Goal: Task Accomplishment & Management: Manage account settings

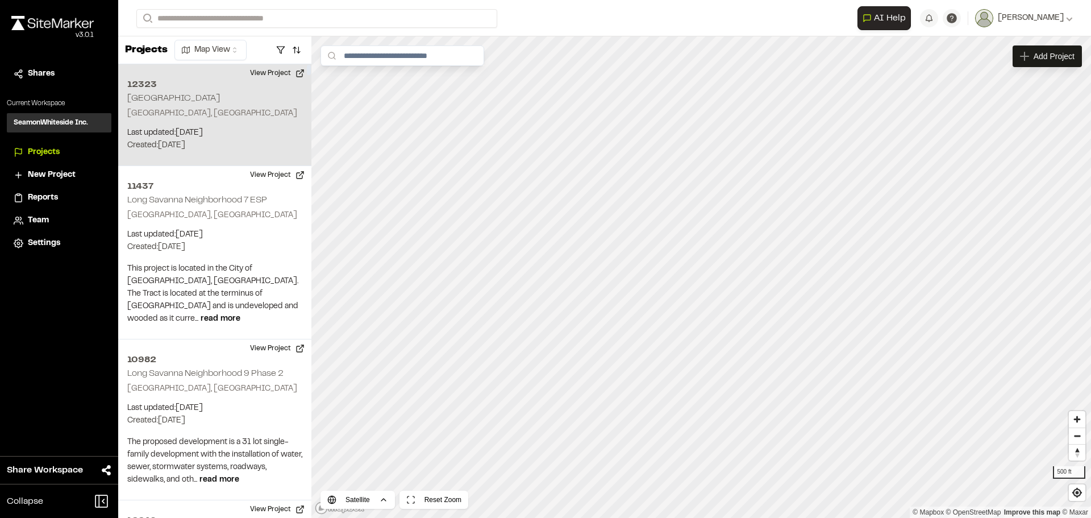
click at [173, 99] on h2 "[GEOGRAPHIC_DATA]" at bounding box center [173, 98] width 93 height 8
click at [266, 73] on button "View Project" at bounding box center [277, 73] width 68 height 18
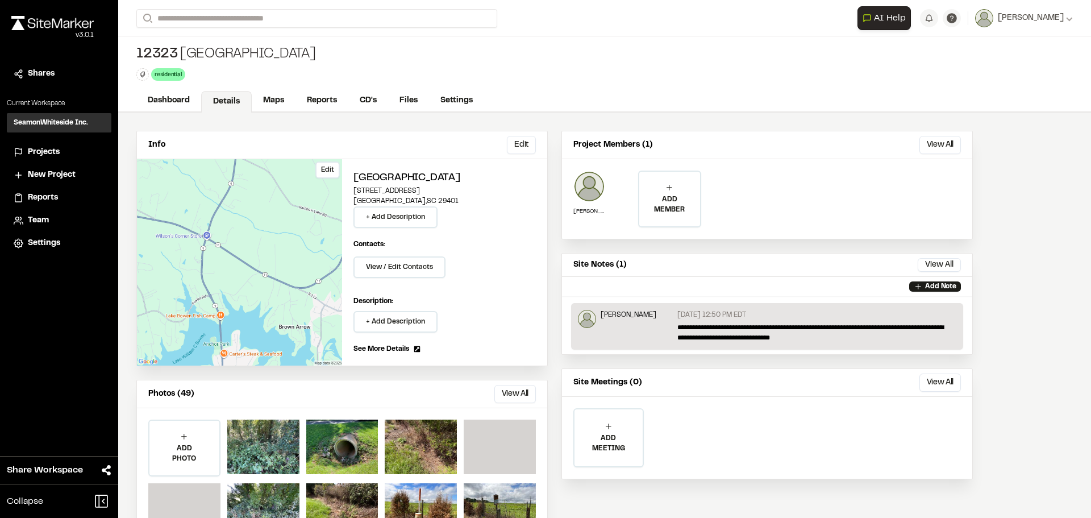
scroll to position [50, 0]
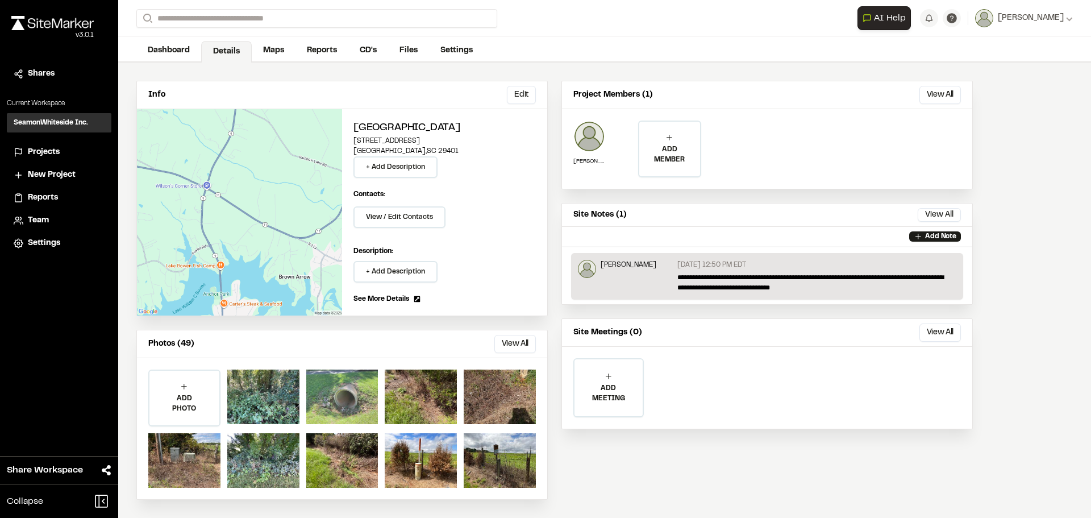
click at [347, 395] on div at bounding box center [342, 396] width 72 height 55
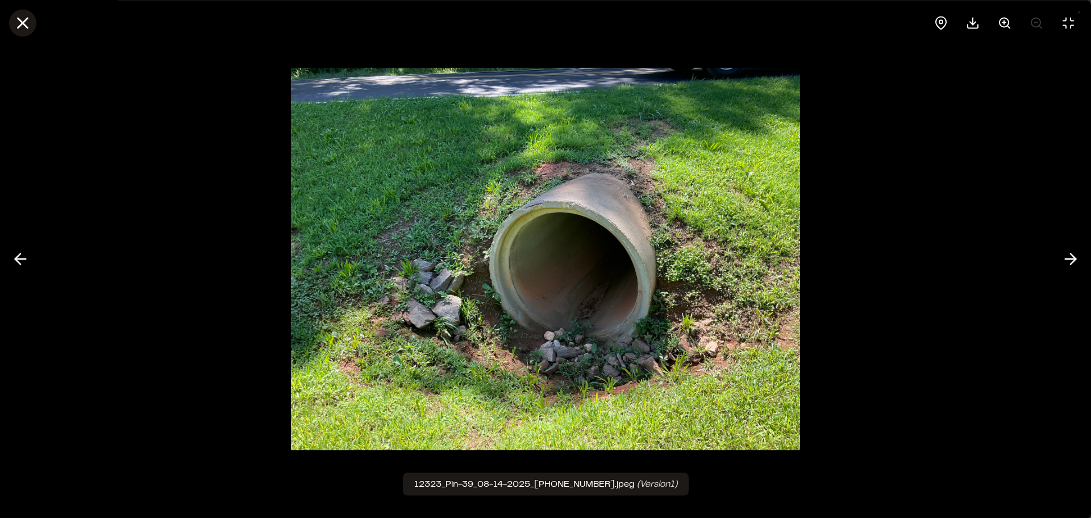
click at [23, 22] on line at bounding box center [23, 23] width 10 height 10
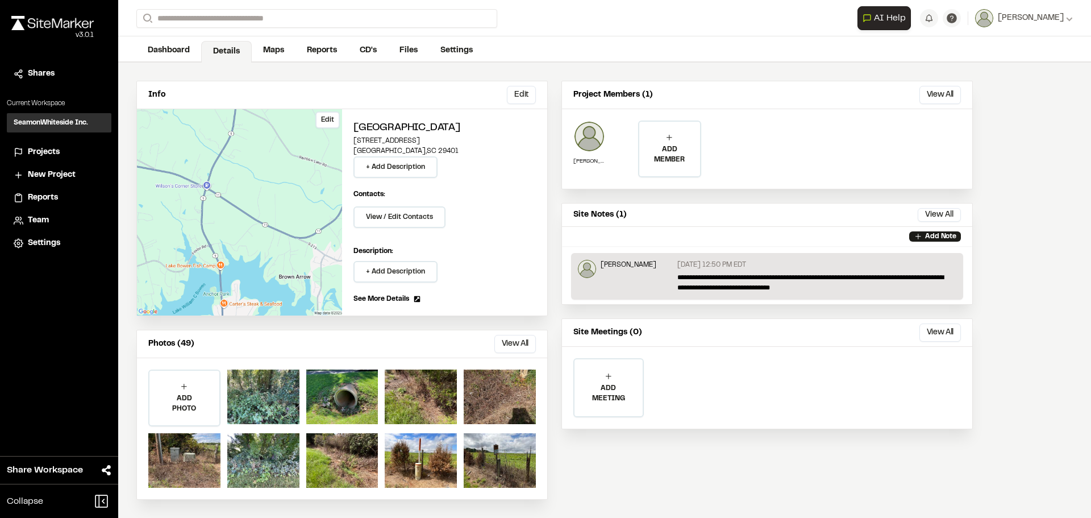
click at [290, 257] on div "Edit" at bounding box center [239, 212] width 205 height 206
click at [330, 122] on button "Edit" at bounding box center [327, 119] width 24 height 17
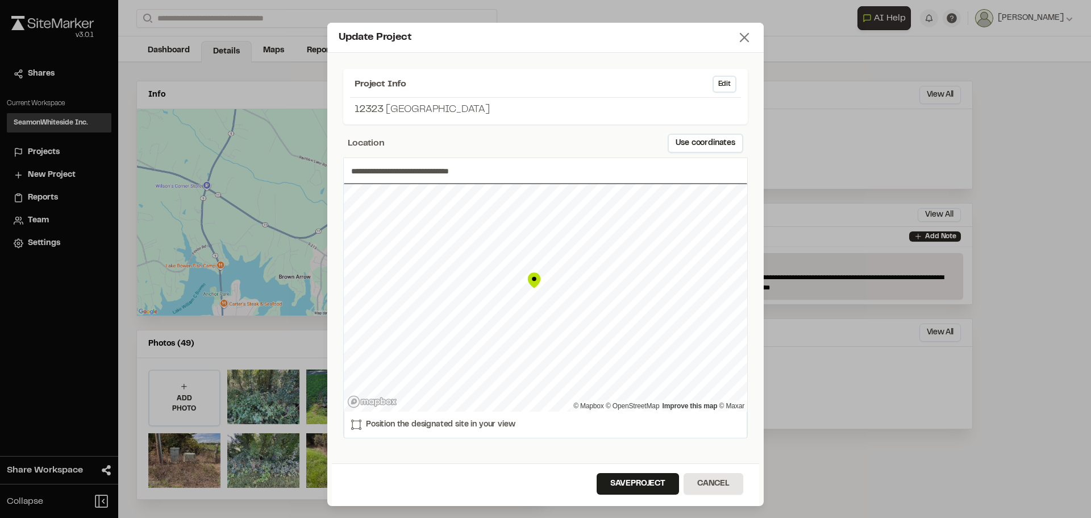
click at [738, 34] on icon at bounding box center [744, 38] width 16 height 16
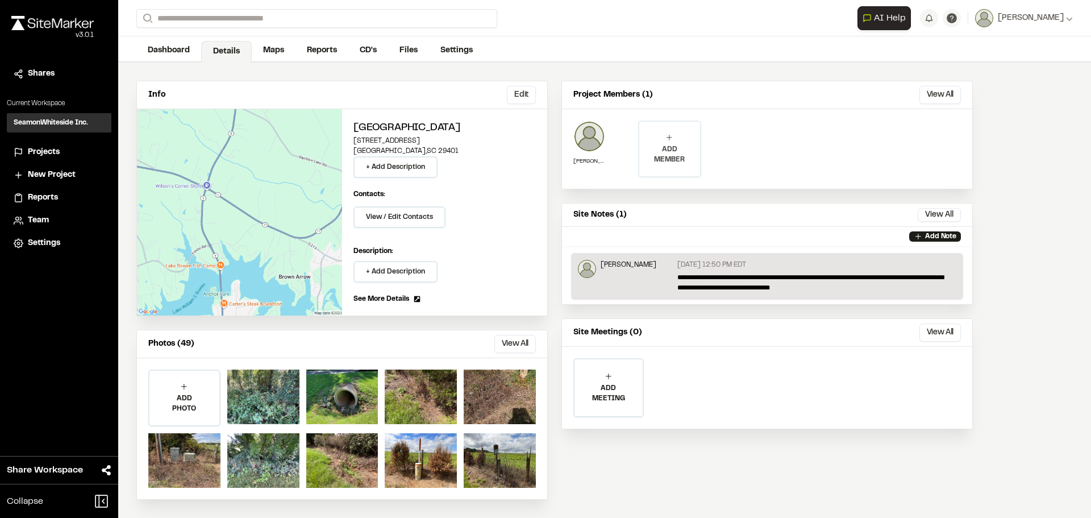
click at [665, 146] on p "ADD MEMBER" at bounding box center [669, 154] width 60 height 20
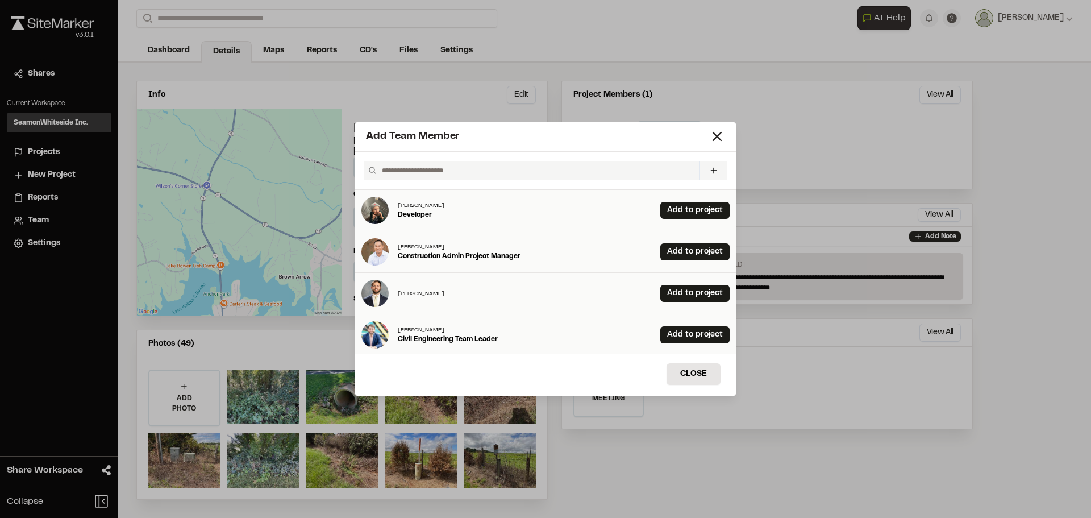
click at [560, 168] on input "text" at bounding box center [536, 170] width 318 height 19
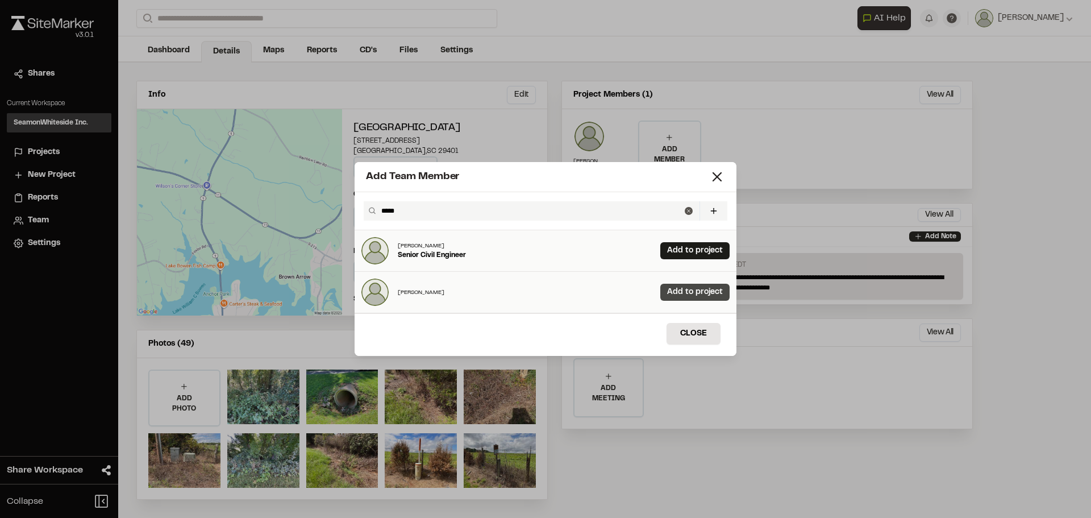
type input "*****"
click at [666, 288] on link "Add to project" at bounding box center [694, 291] width 69 height 17
click at [716, 174] on icon at bounding box center [717, 177] width 16 height 16
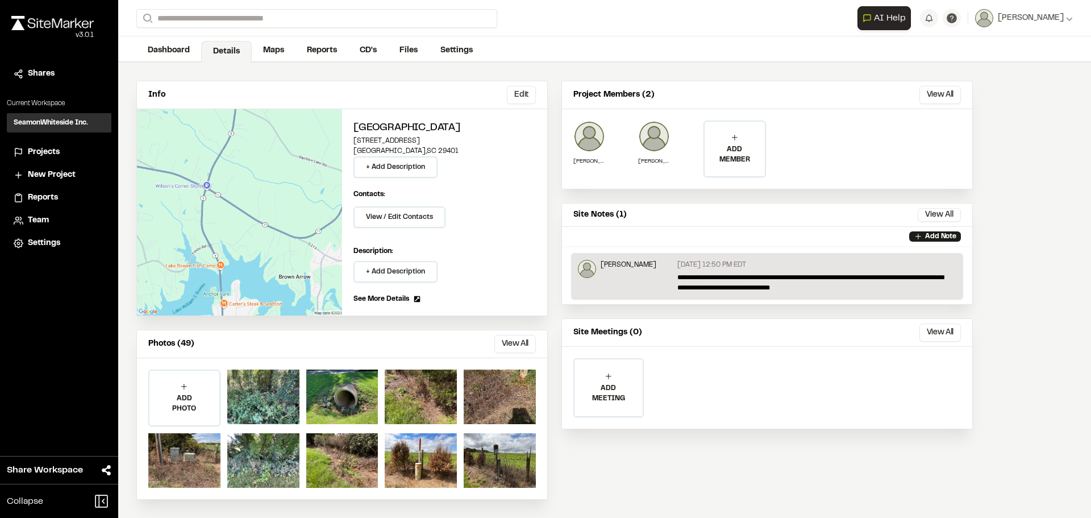
click at [412, 294] on link "See More Details" at bounding box center [444, 299] width 182 height 10
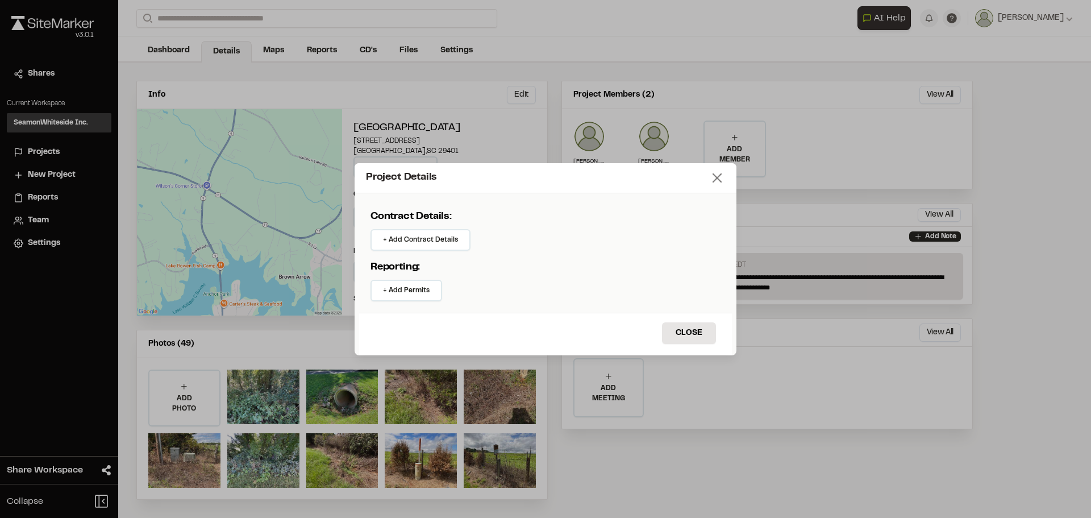
click at [714, 181] on line at bounding box center [717, 178] width 8 height 8
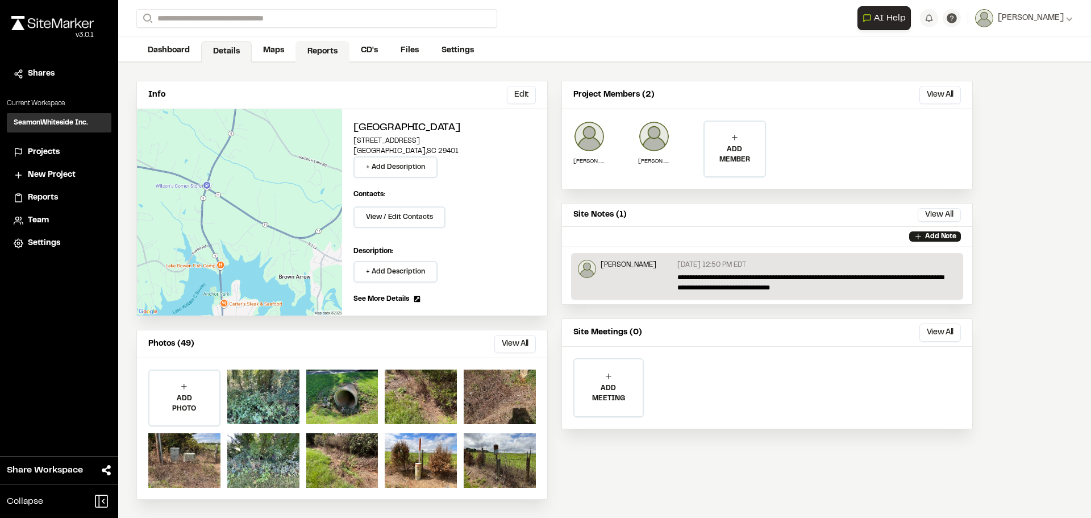
click at [335, 53] on link "Reports" at bounding box center [322, 52] width 54 height 22
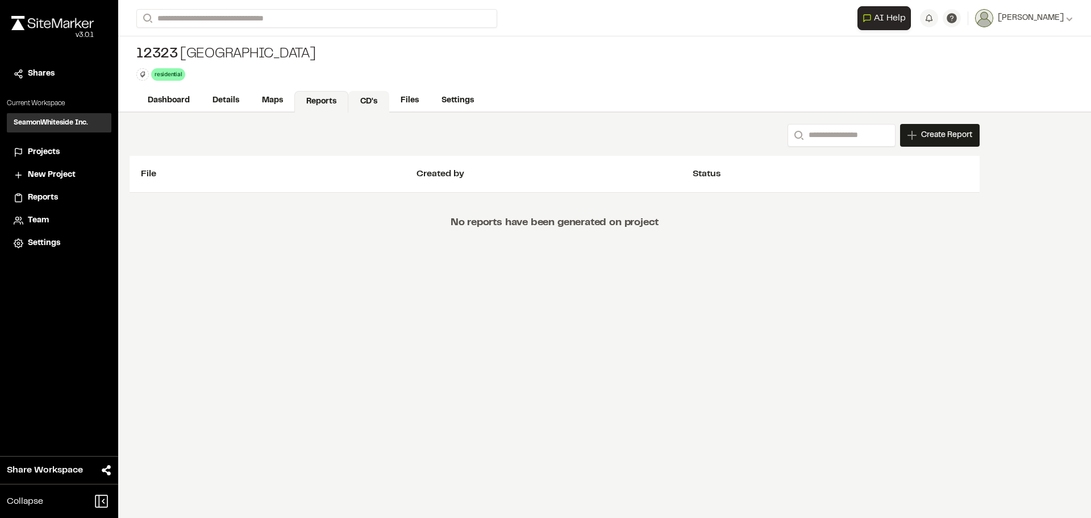
click at [386, 103] on link "CD's" at bounding box center [368, 102] width 41 height 22
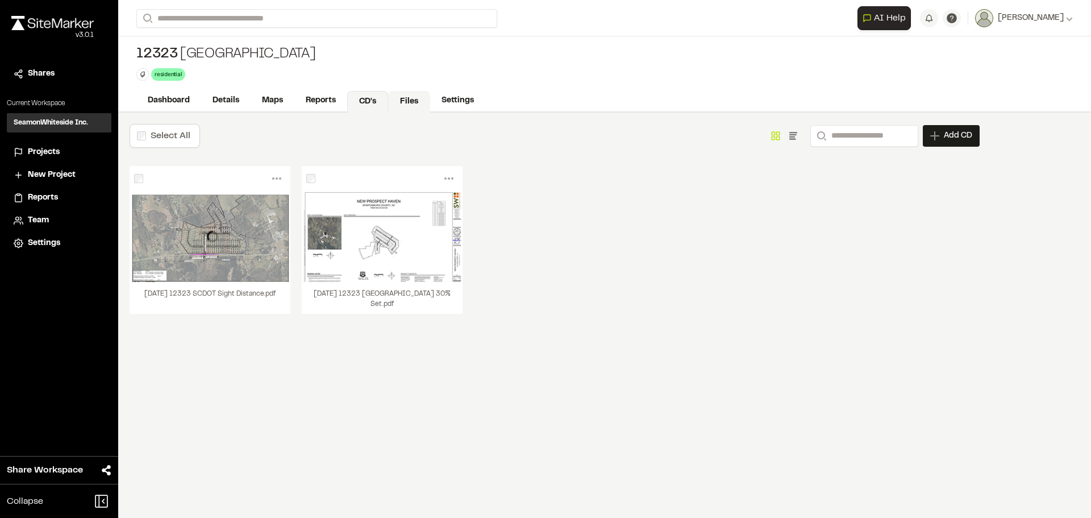
click at [414, 100] on link "Files" at bounding box center [409, 102] width 42 height 22
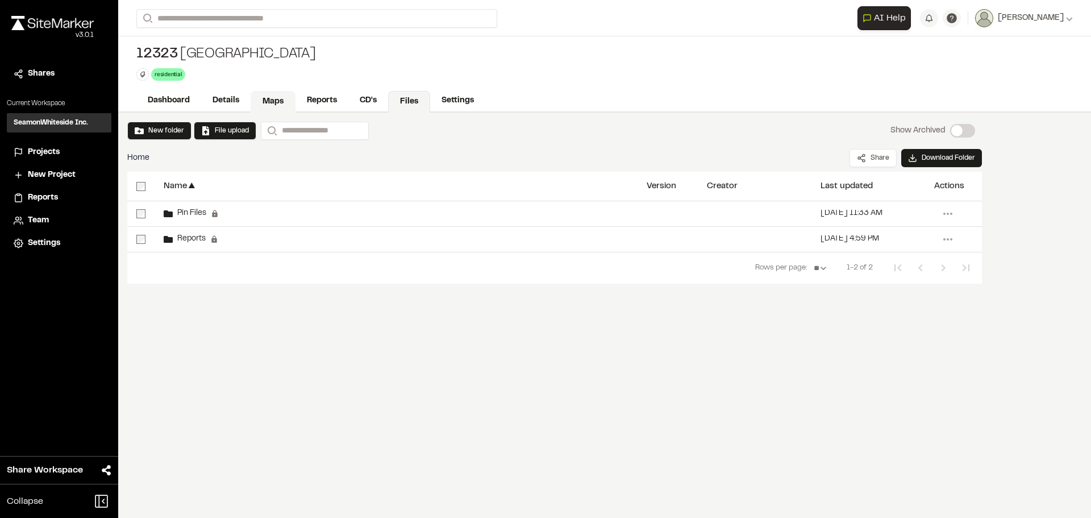
click at [266, 95] on link "Maps" at bounding box center [273, 102] width 45 height 22
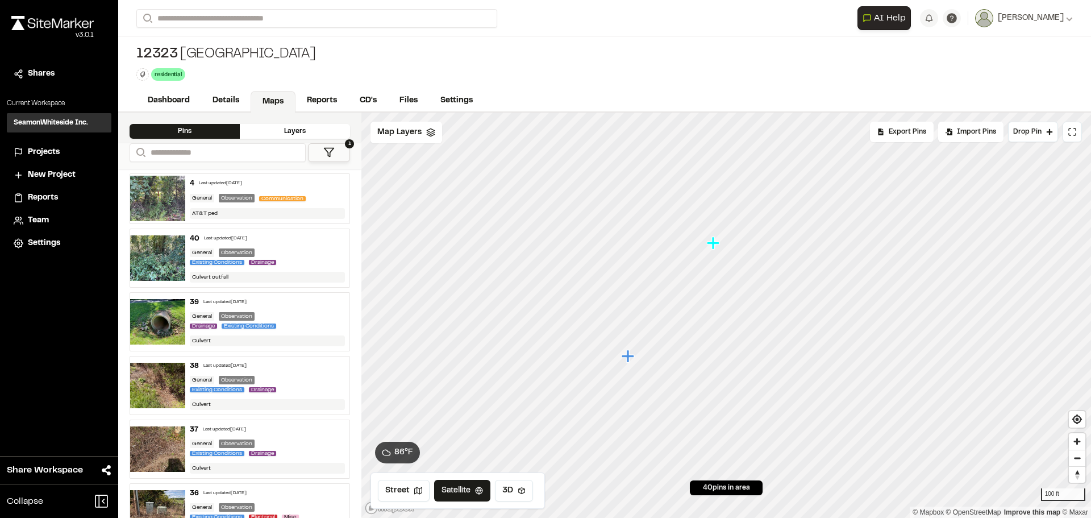
click at [174, 307] on img at bounding box center [157, 321] width 55 height 45
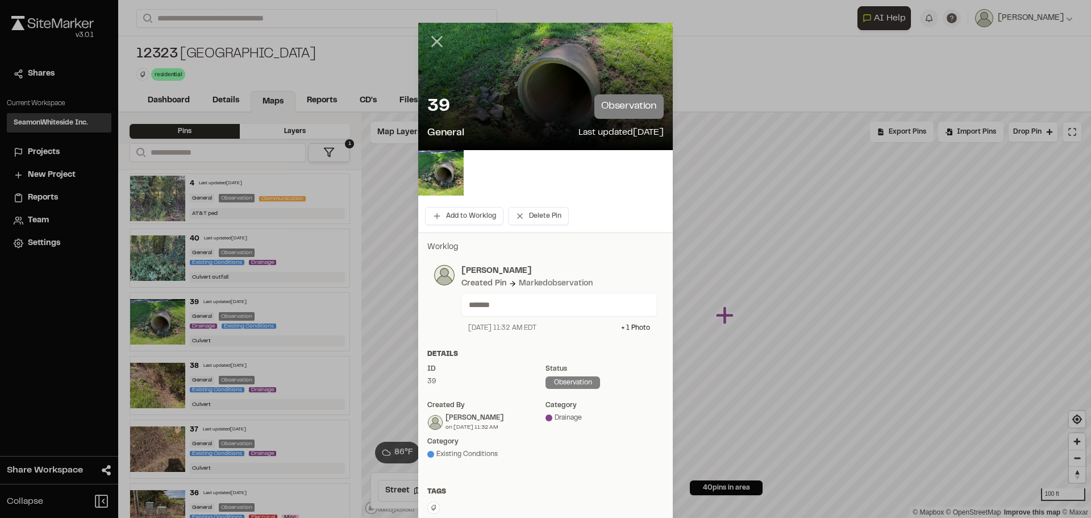
click at [440, 41] on icon at bounding box center [436, 41] width 19 height 19
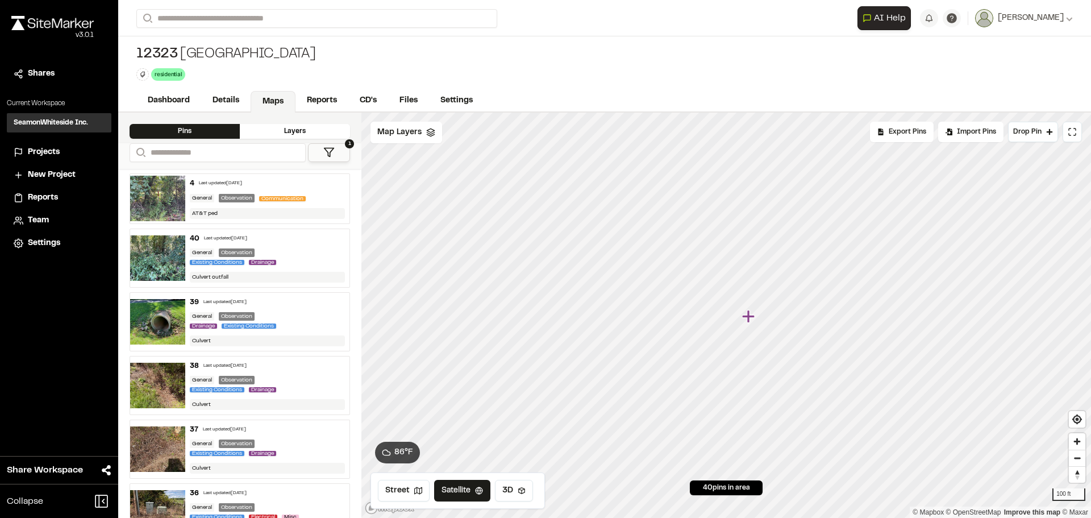
click at [748, 317] on icon "Map marker" at bounding box center [748, 316] width 12 height 12
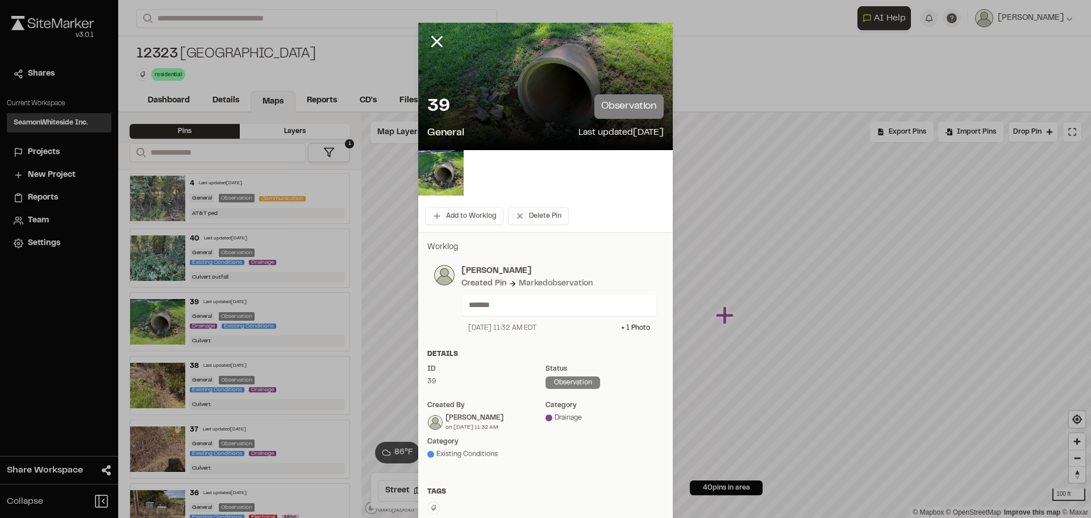
click at [421, 36] on div at bounding box center [445, 50] width 55 height 55
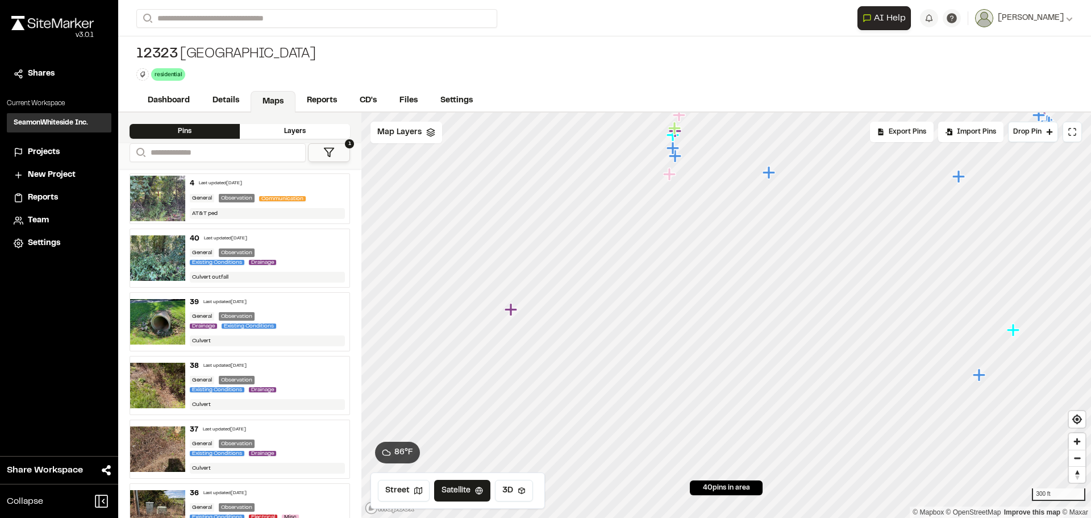
drag, startPoint x: 487, startPoint y: 313, endPoint x: 510, endPoint y: 308, distance: 23.2
click at [510, 308] on icon "Map marker" at bounding box center [510, 309] width 12 height 12
drag, startPoint x: 191, startPoint y: 307, endPoint x: 214, endPoint y: 333, distance: 34.6
click at [214, 333] on div "39 Last updated Aug 14, 2025 General Observation Drainage Existing Conditions C…" at bounding box center [267, 322] width 165 height 58
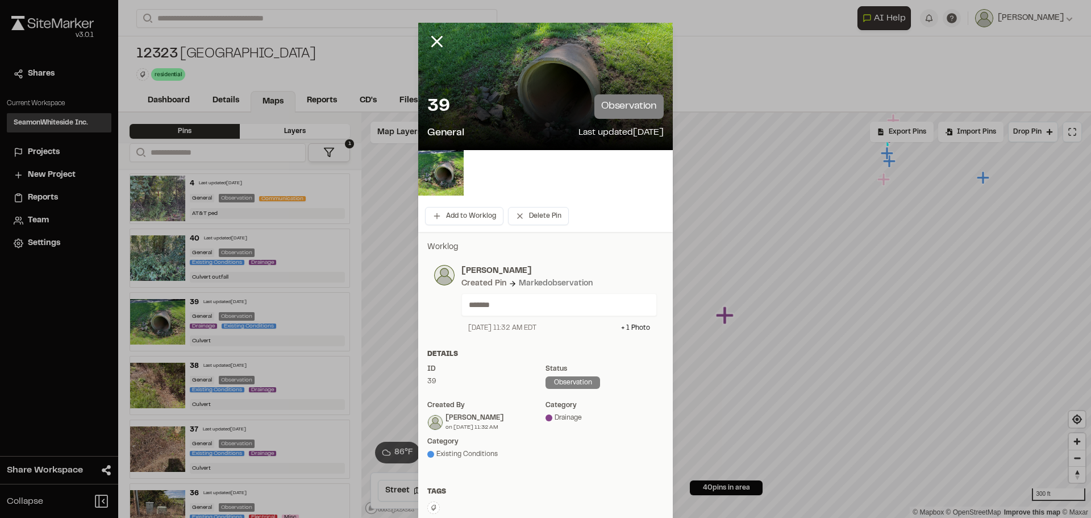
scroll to position [155, 0]
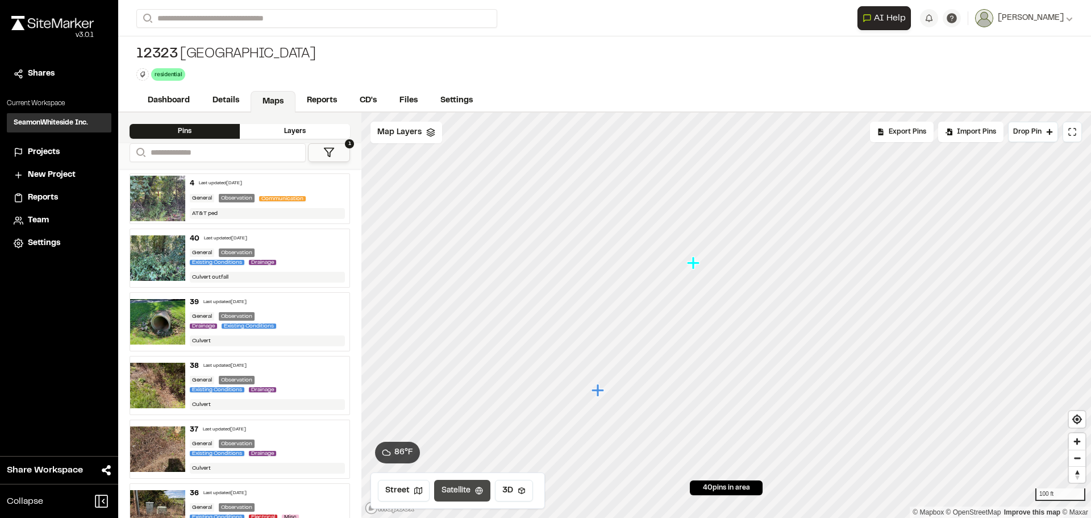
drag, startPoint x: 456, startPoint y: 486, endPoint x: 468, endPoint y: 487, distance: 12.5
click at [462, 487] on button "Satellite" at bounding box center [462, 490] width 56 height 22
click at [599, 393] on icon "Map marker" at bounding box center [597, 389] width 12 height 12
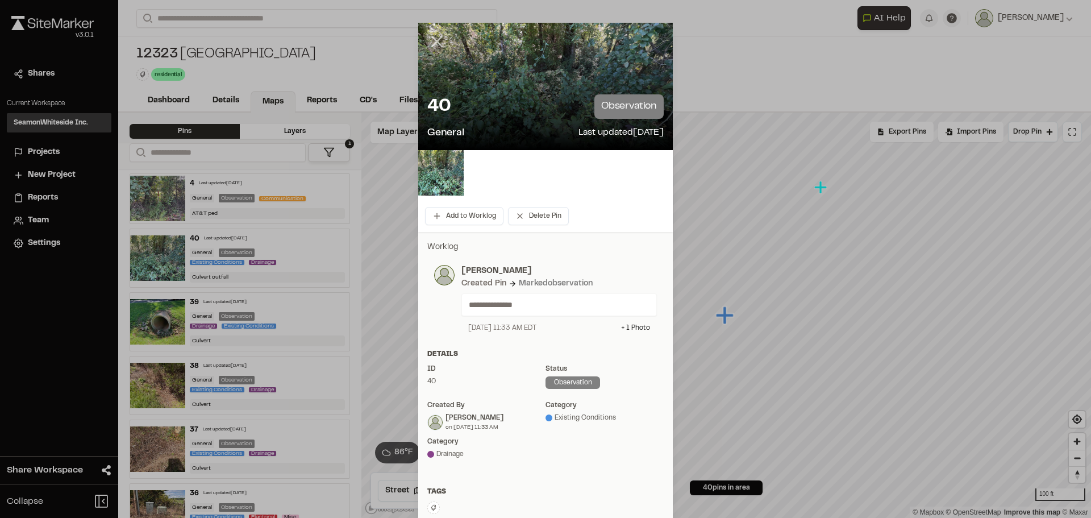
click at [433, 39] on icon at bounding box center [436, 41] width 19 height 19
